Goal: Find specific page/section: Find specific page/section

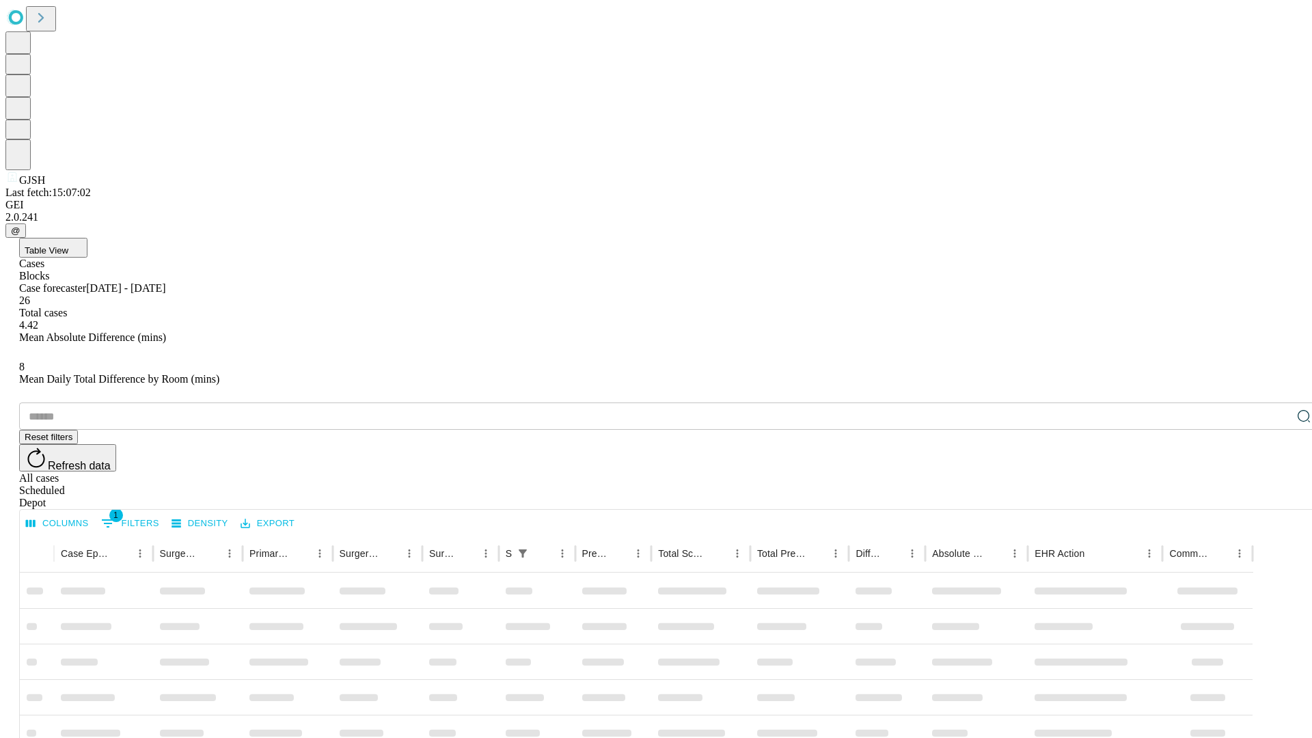
click at [1277, 497] on div "Depot" at bounding box center [669, 503] width 1301 height 12
